Goal: Navigation & Orientation: Find specific page/section

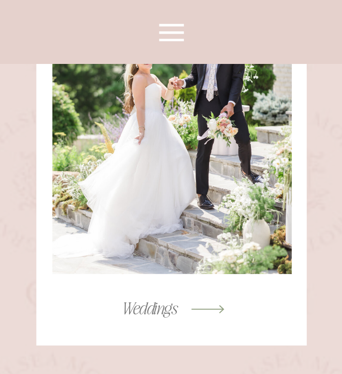
scroll to position [5367, 0]
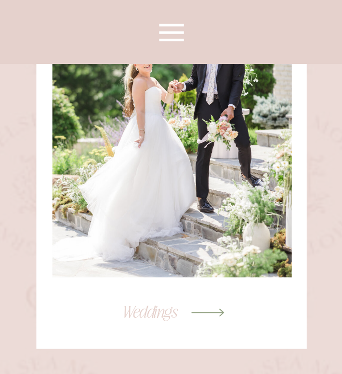
click at [146, 313] on h3 "Weddings" at bounding box center [149, 312] width 222 height 20
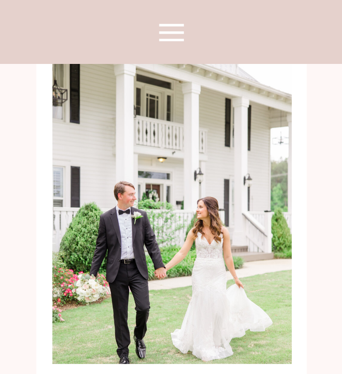
scroll to position [3315, 0]
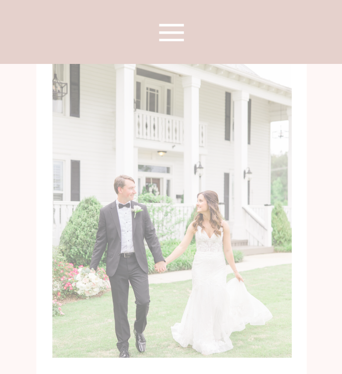
click at [119, 176] on div at bounding box center [171, 201] width 239 height 313
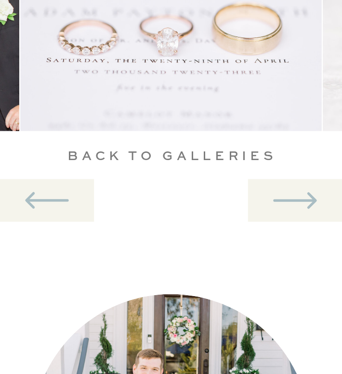
scroll to position [4730, 0]
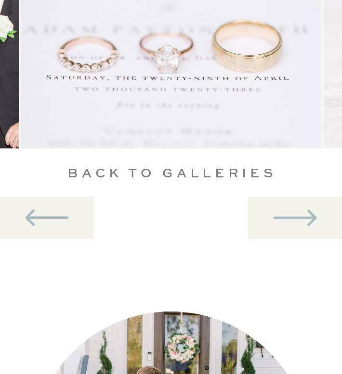
click at [270, 222] on icon at bounding box center [294, 217] width 53 height 53
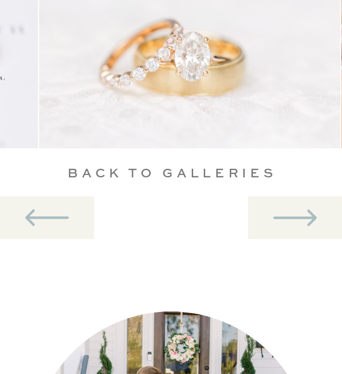
click at [270, 222] on icon at bounding box center [294, 217] width 53 height 53
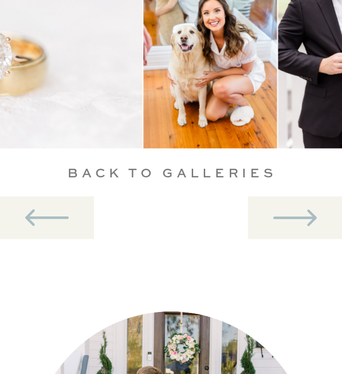
click at [270, 222] on icon at bounding box center [294, 217] width 53 height 53
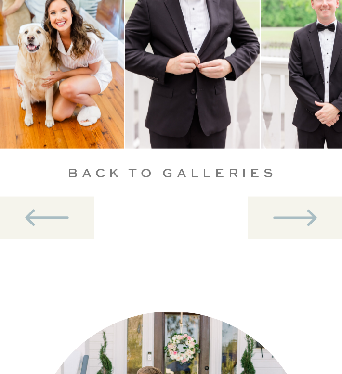
click at [270, 222] on icon at bounding box center [294, 217] width 53 height 53
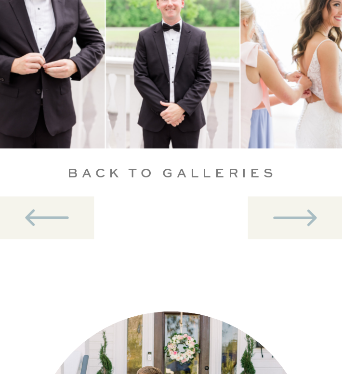
scroll to position [4642, 0]
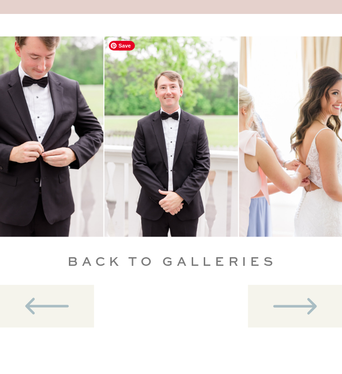
click at [280, 302] on icon at bounding box center [294, 306] width 53 height 53
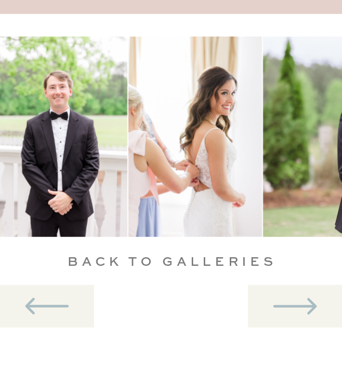
click at [280, 302] on icon at bounding box center [294, 306] width 53 height 53
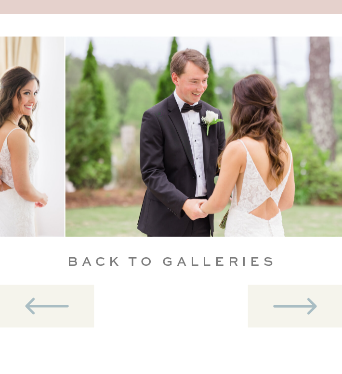
click at [280, 302] on icon at bounding box center [294, 306] width 53 height 53
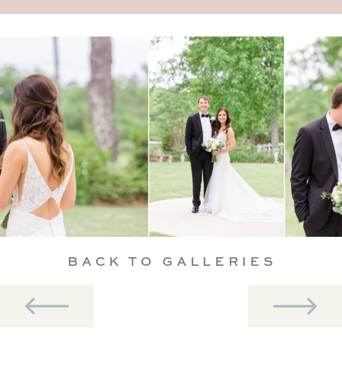
click at [280, 302] on icon at bounding box center [294, 306] width 53 height 53
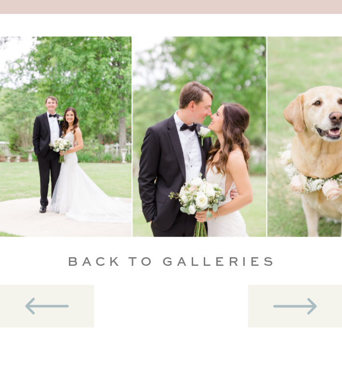
click at [280, 302] on icon at bounding box center [294, 306] width 53 height 53
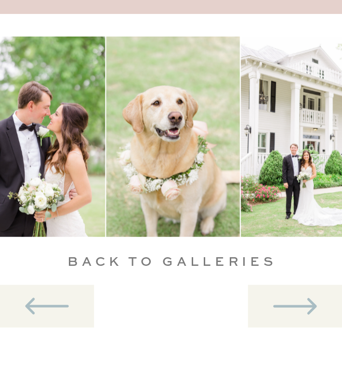
click at [280, 302] on icon at bounding box center [294, 306] width 53 height 53
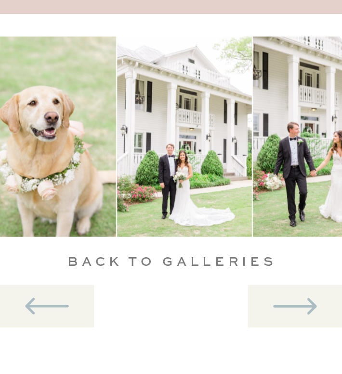
click at [280, 302] on icon at bounding box center [294, 306] width 53 height 53
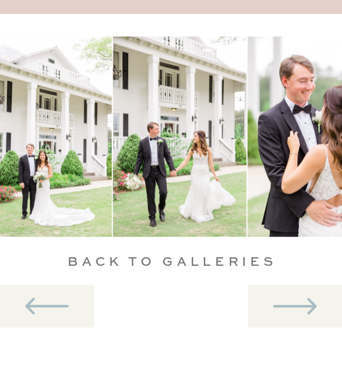
click at [280, 302] on icon at bounding box center [294, 306] width 53 height 53
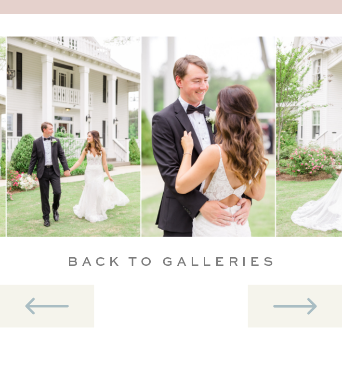
click at [280, 302] on icon at bounding box center [294, 306] width 53 height 53
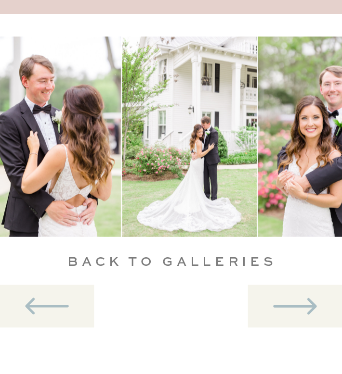
click at [280, 302] on icon at bounding box center [294, 306] width 53 height 53
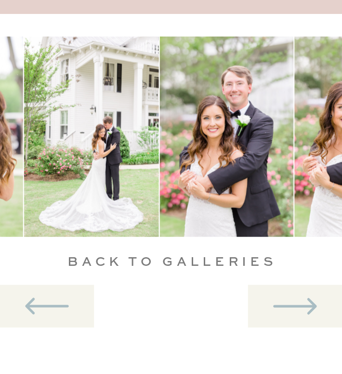
click at [280, 302] on icon at bounding box center [294, 306] width 53 height 53
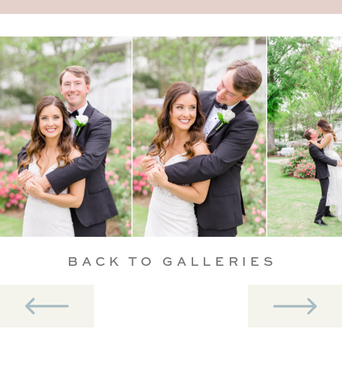
click at [280, 302] on icon at bounding box center [294, 306] width 53 height 53
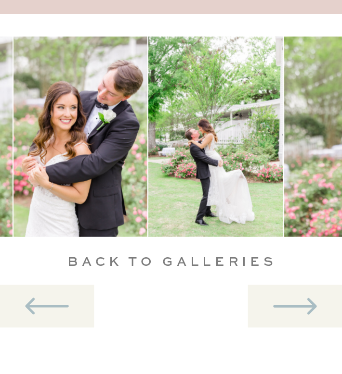
click at [280, 302] on icon at bounding box center [294, 306] width 53 height 53
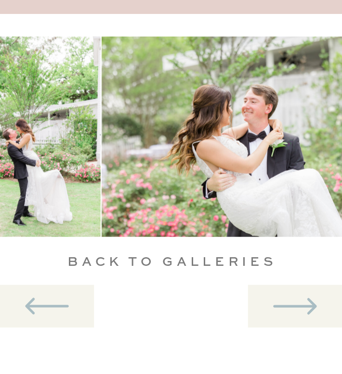
click at [280, 302] on icon at bounding box center [294, 306] width 53 height 53
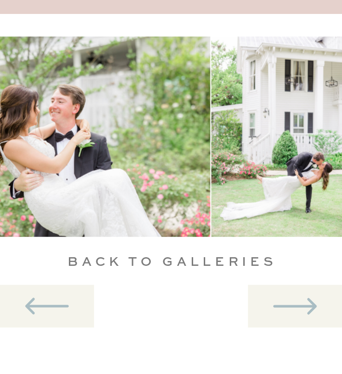
click at [280, 302] on icon at bounding box center [294, 306] width 53 height 53
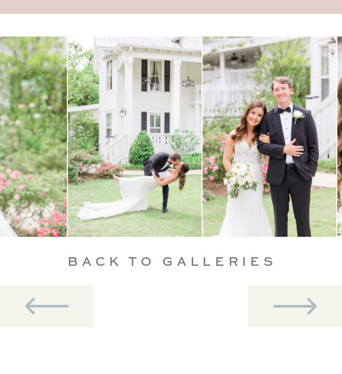
click at [280, 302] on icon at bounding box center [294, 306] width 53 height 53
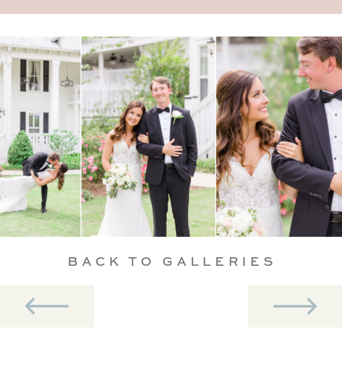
click at [280, 302] on icon at bounding box center [294, 306] width 53 height 53
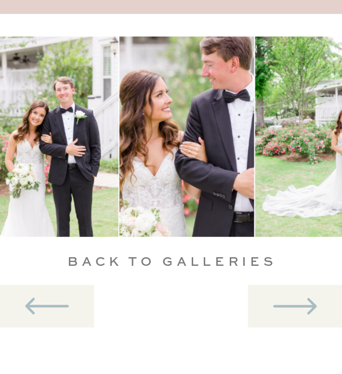
click at [280, 302] on icon at bounding box center [294, 306] width 53 height 53
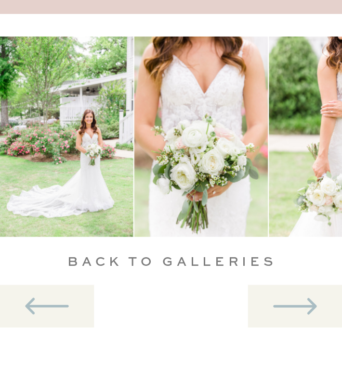
click at [280, 302] on icon at bounding box center [294, 306] width 53 height 53
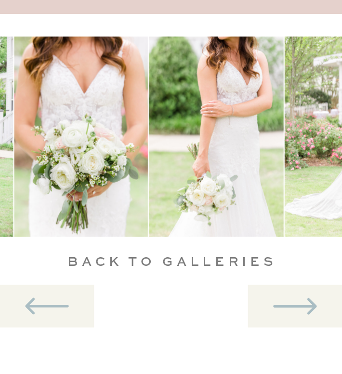
click at [280, 302] on icon at bounding box center [294, 306] width 53 height 53
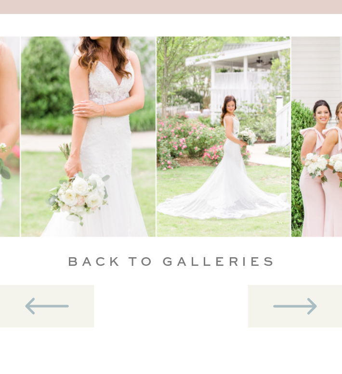
click at [280, 302] on icon at bounding box center [294, 306] width 53 height 53
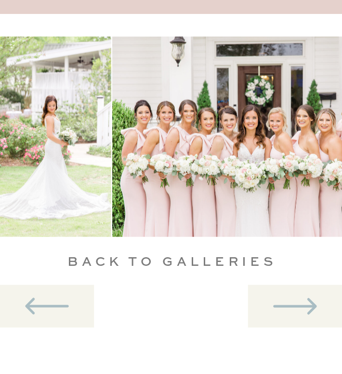
click at [280, 302] on icon at bounding box center [294, 306] width 53 height 53
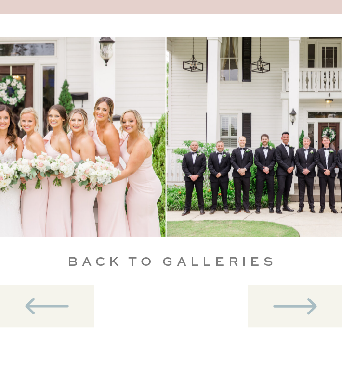
click at [280, 302] on icon at bounding box center [294, 306] width 53 height 53
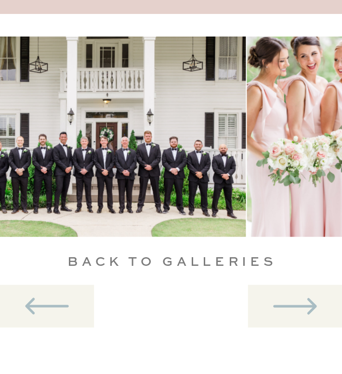
click at [280, 302] on icon at bounding box center [294, 306] width 53 height 53
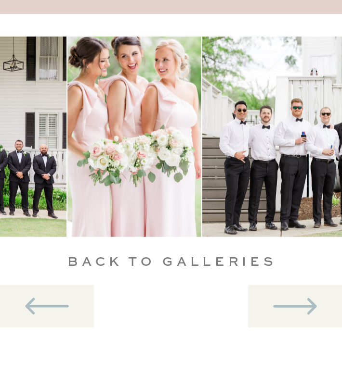
click at [280, 302] on icon at bounding box center [294, 306] width 53 height 53
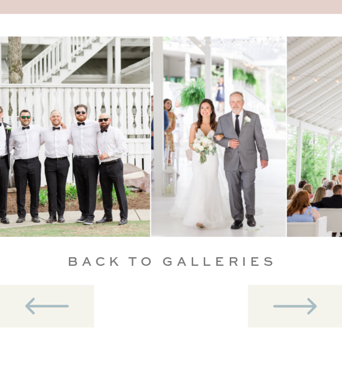
click at [280, 302] on icon at bounding box center [294, 306] width 53 height 53
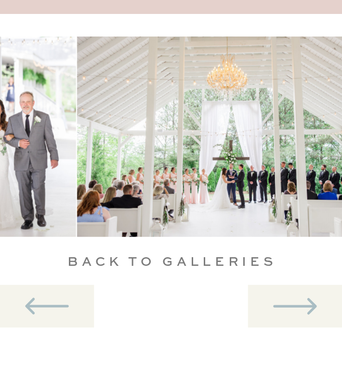
click at [280, 302] on icon at bounding box center [294, 306] width 53 height 53
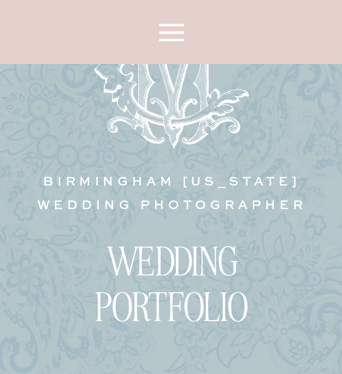
scroll to position [0, 0]
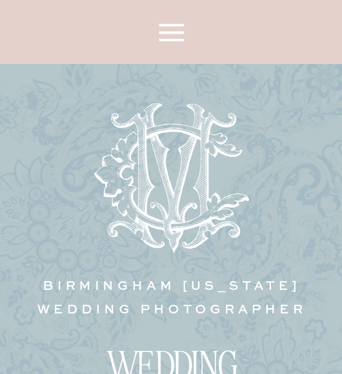
click at [171, 34] on icon at bounding box center [171, 32] width 39 height 39
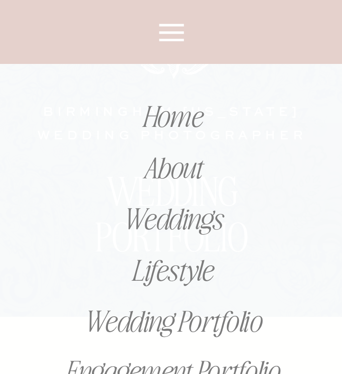
scroll to position [188, 0]
click at [184, 225] on nav "Weddings" at bounding box center [171, 218] width 247 height 33
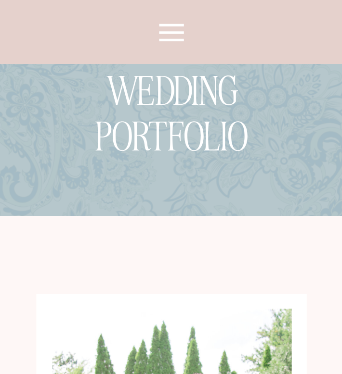
scroll to position [391, 0]
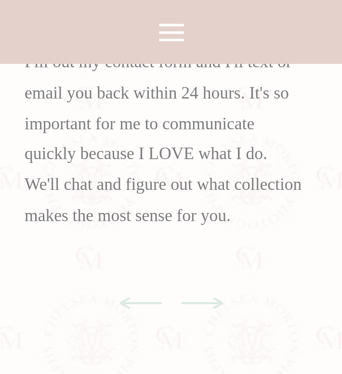
click at [207, 303] on icon at bounding box center [202, 304] width 42 height 12
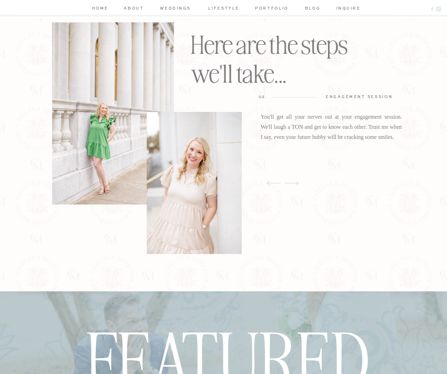
scroll to position [1477, 0]
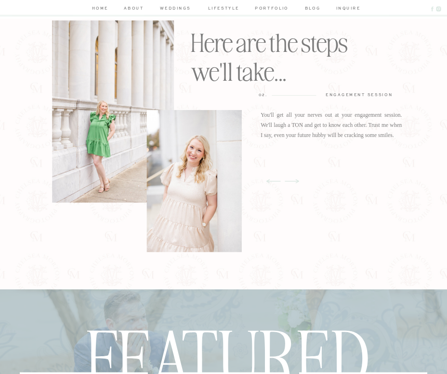
click at [295, 181] on icon at bounding box center [291, 182] width 14 height 4
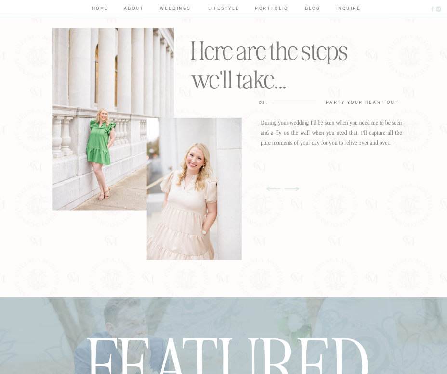
scroll to position [1468, 0]
click at [295, 187] on icon at bounding box center [291, 190] width 18 height 24
click at [295, 188] on icon at bounding box center [291, 190] width 18 height 24
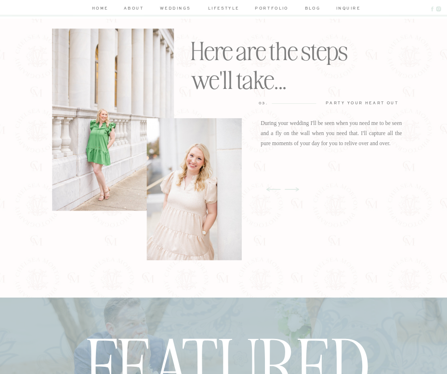
click at [295, 188] on icon at bounding box center [291, 190] width 18 height 24
click at [295, 189] on icon at bounding box center [291, 190] width 18 height 24
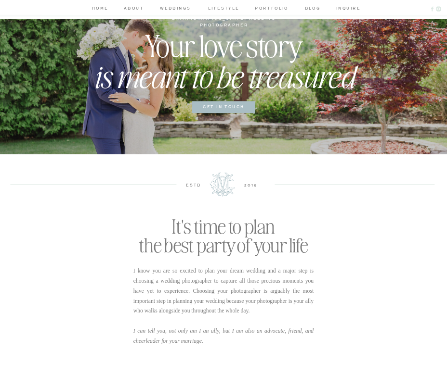
scroll to position [0, 0]
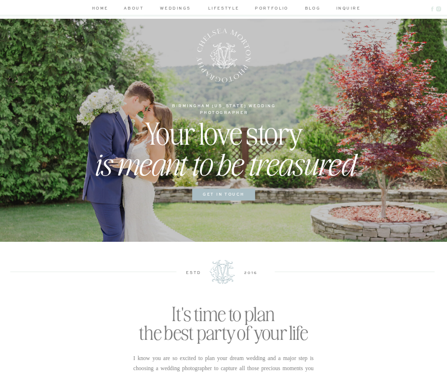
click at [176, 8] on nav "weddings" at bounding box center [174, 9] width 35 height 8
click at [97, 9] on nav "home" at bounding box center [100, 9] width 20 height 8
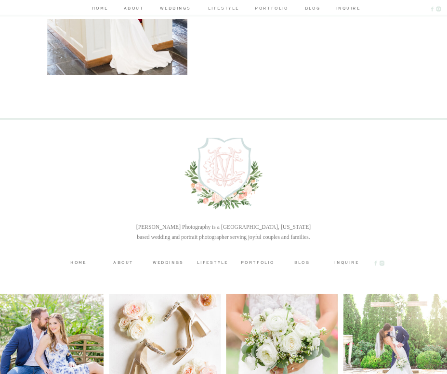
scroll to position [2314, 0]
